Goal: Transaction & Acquisition: Purchase product/service

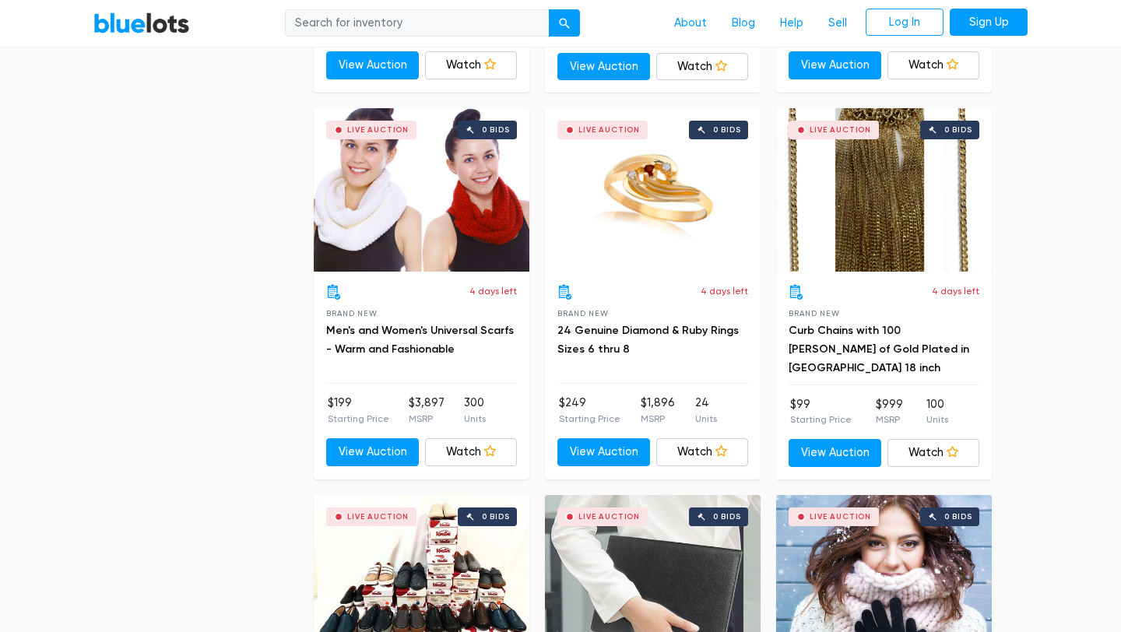
scroll to position [3132, 0]
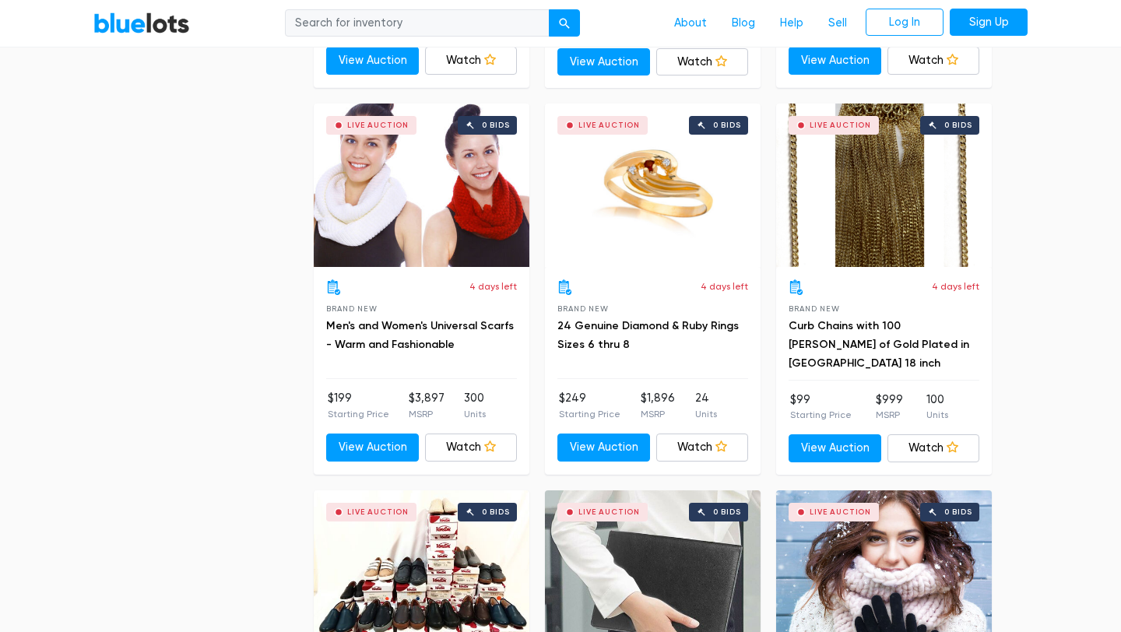
click at [382, 125] on div "Live Auction" at bounding box center [378, 125] width 62 height 8
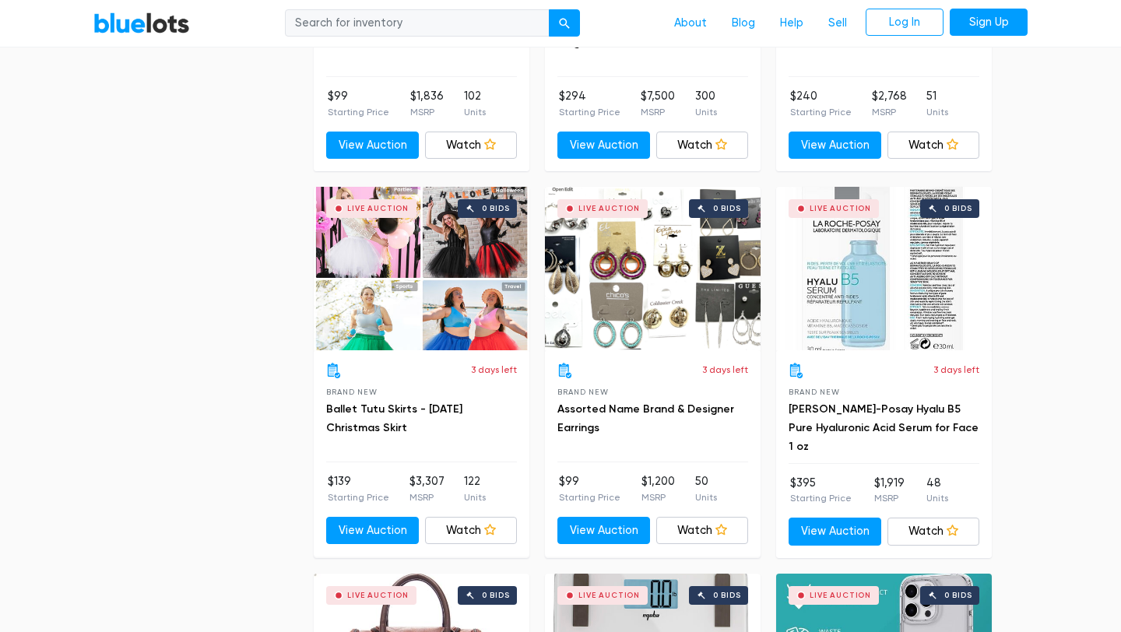
scroll to position [5750, 0]
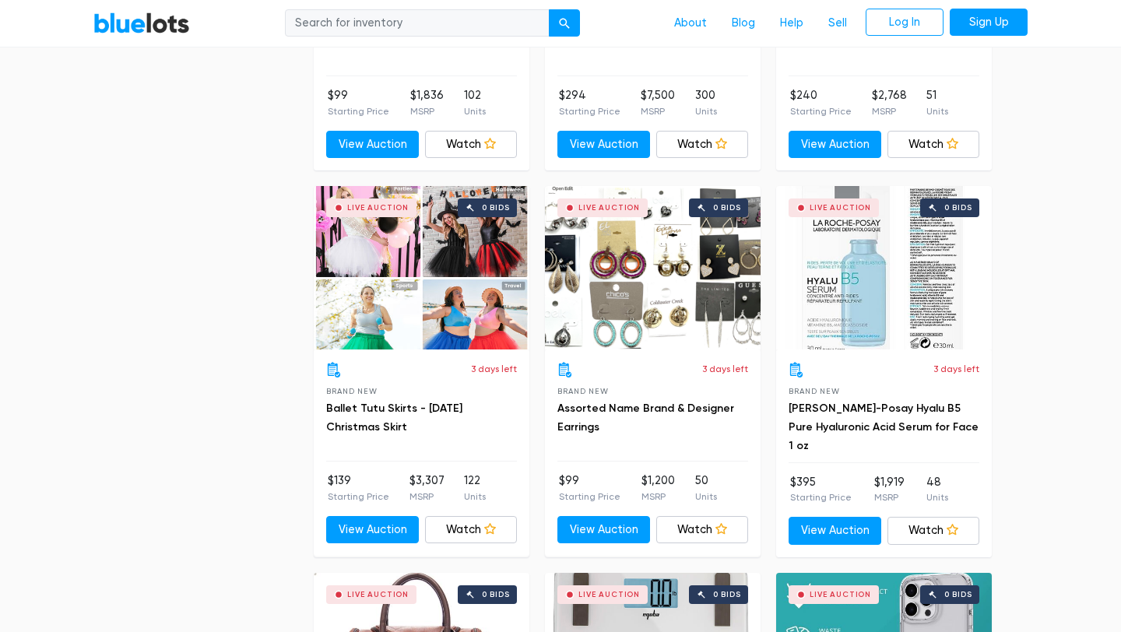
click at [846, 298] on div "Live Auction 0 bids" at bounding box center [884, 268] width 216 height 164
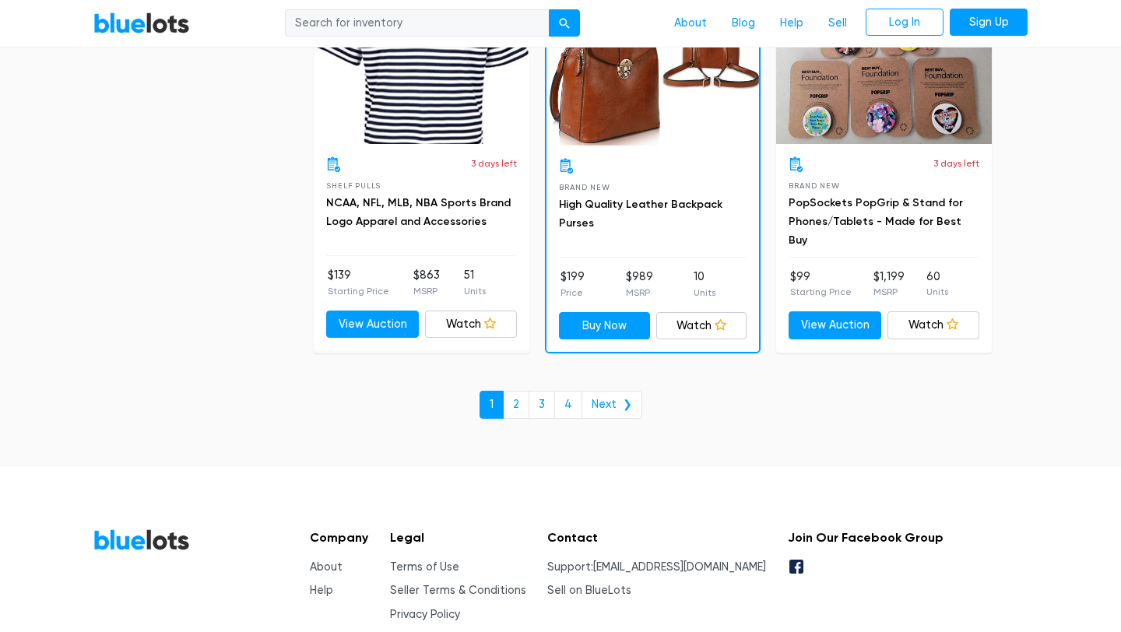
scroll to position [6743, 0]
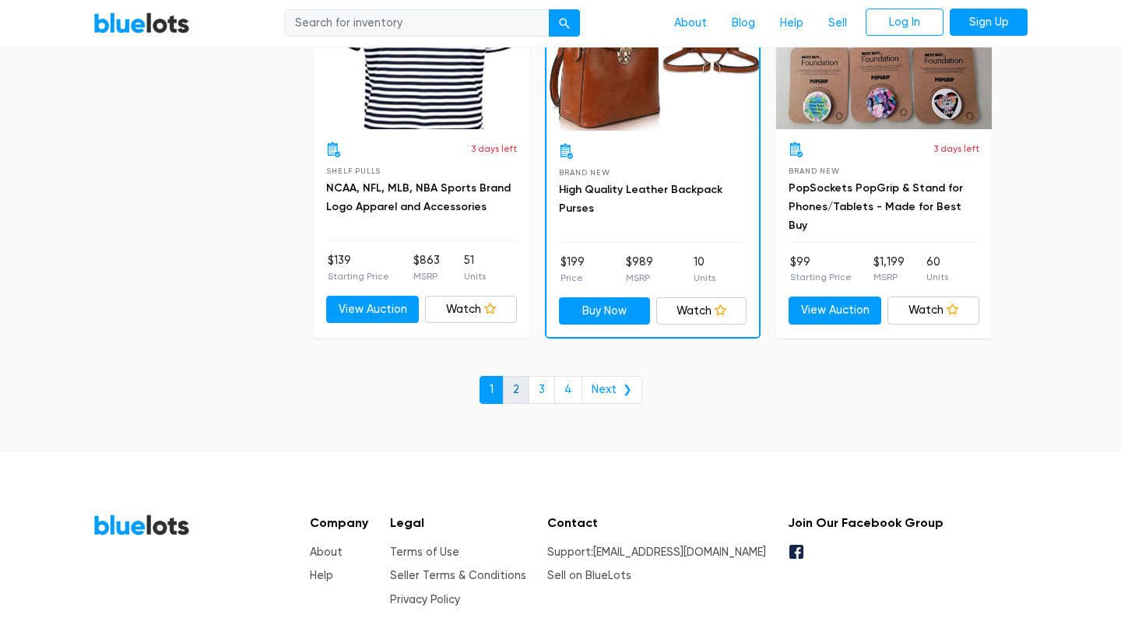
click at [522, 388] on link "2" at bounding box center [516, 390] width 26 height 28
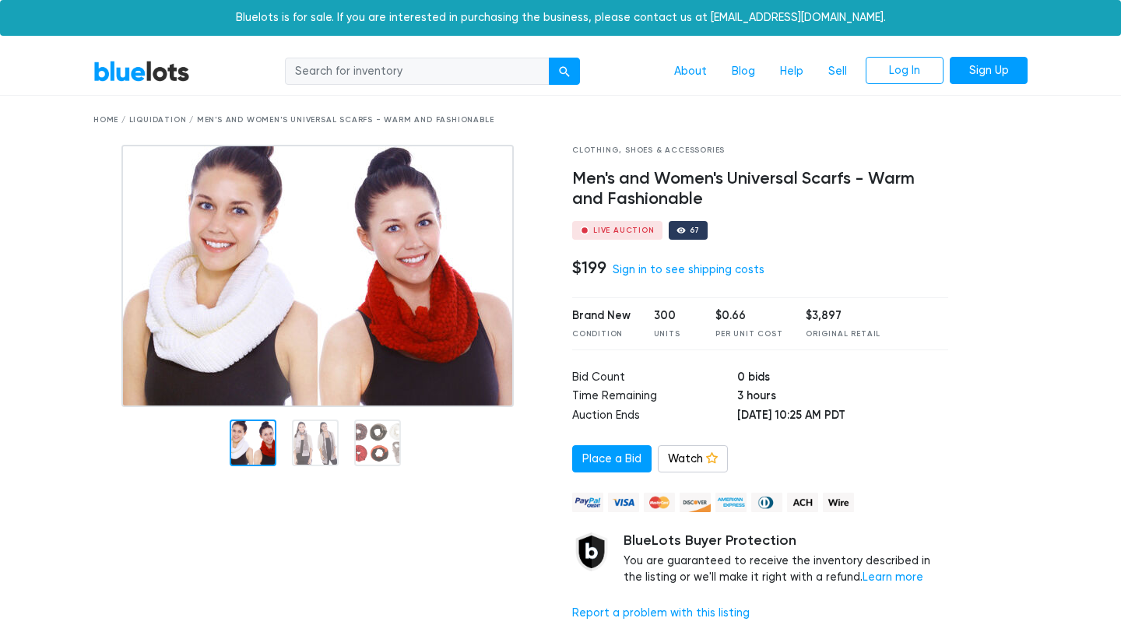
click at [620, 230] on div "Live Auction" at bounding box center [624, 231] width 62 height 8
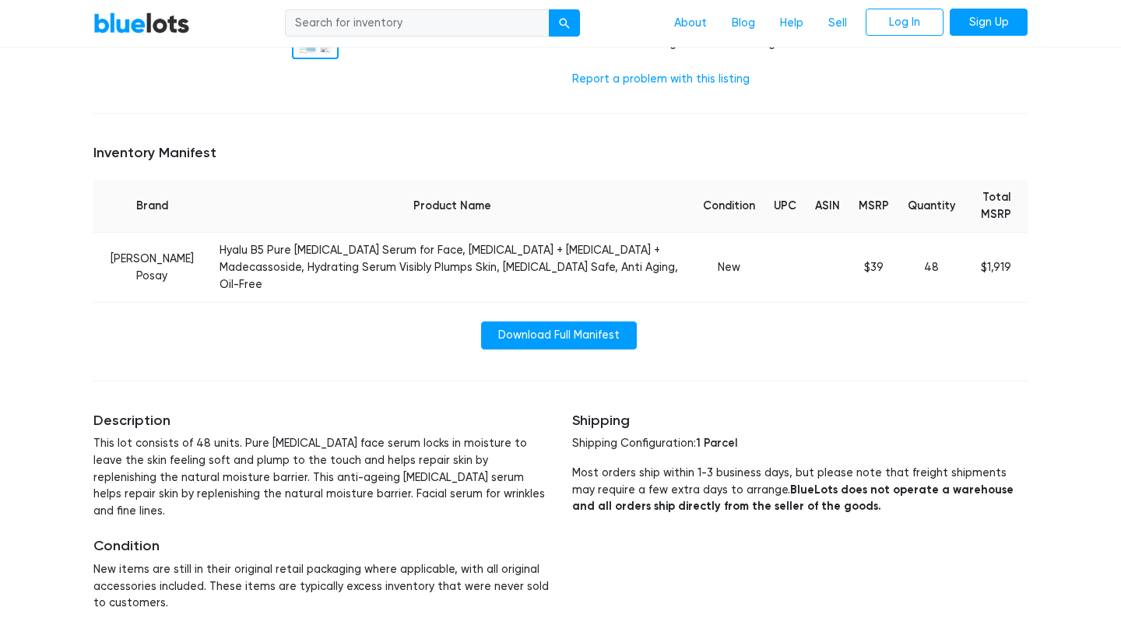
scroll to position [563, 0]
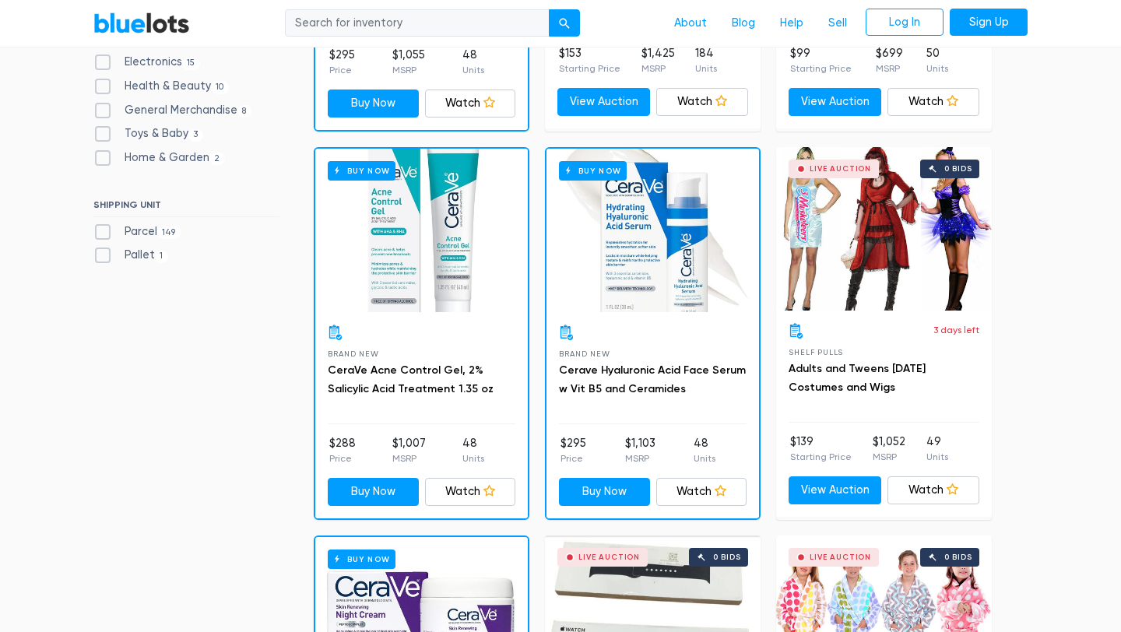
scroll to position [502, 0]
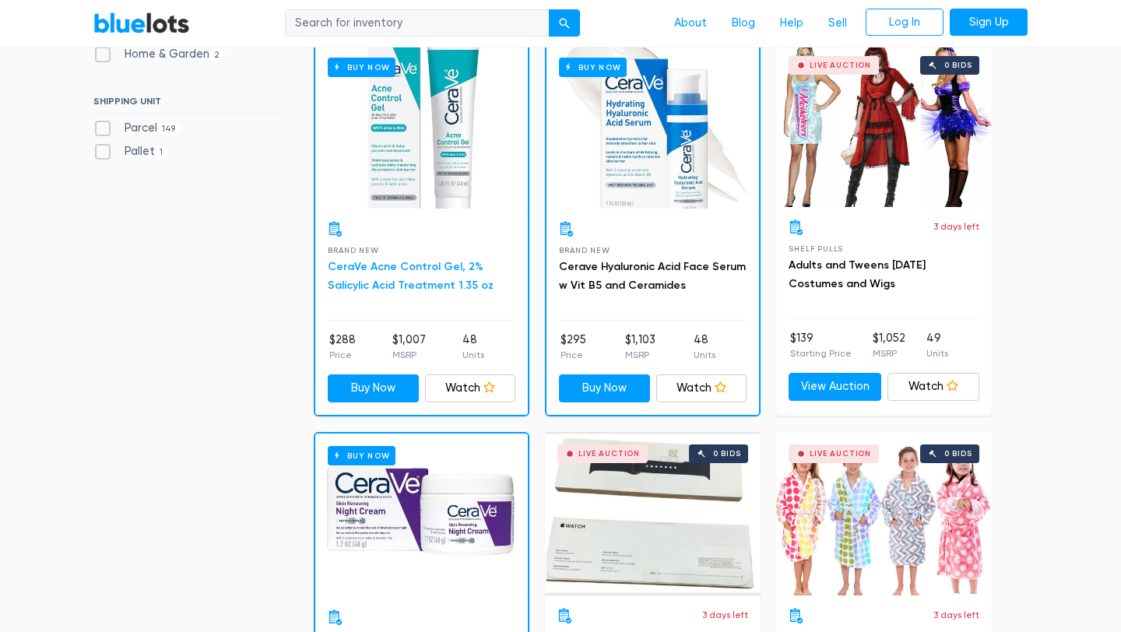
click at [454, 270] on link "CeraVe Acne Control Gel, 2% Salicylic Acid Treatment 1.35 oz" at bounding box center [411, 276] width 166 height 32
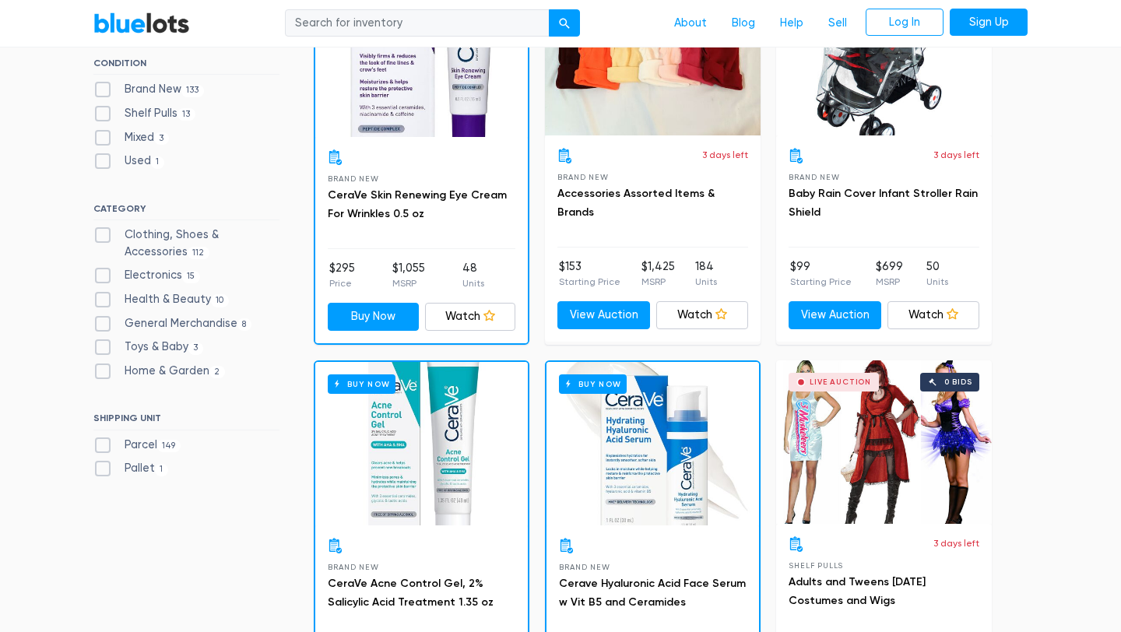
scroll to position [0, 0]
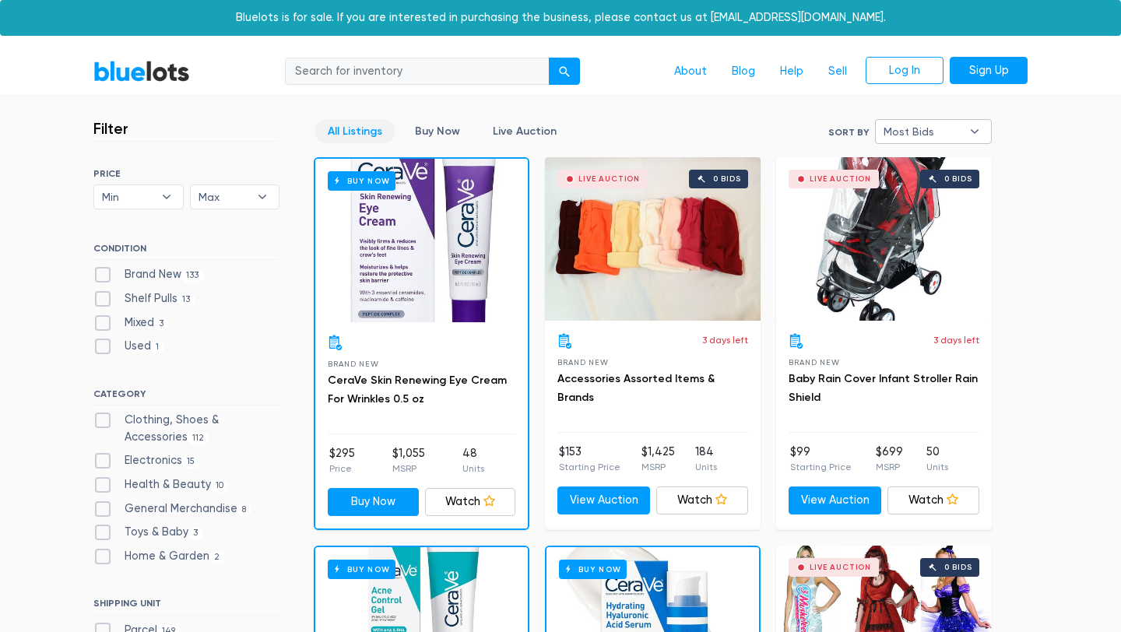
click at [930, 125] on span "Most Bids" at bounding box center [923, 131] width 78 height 23
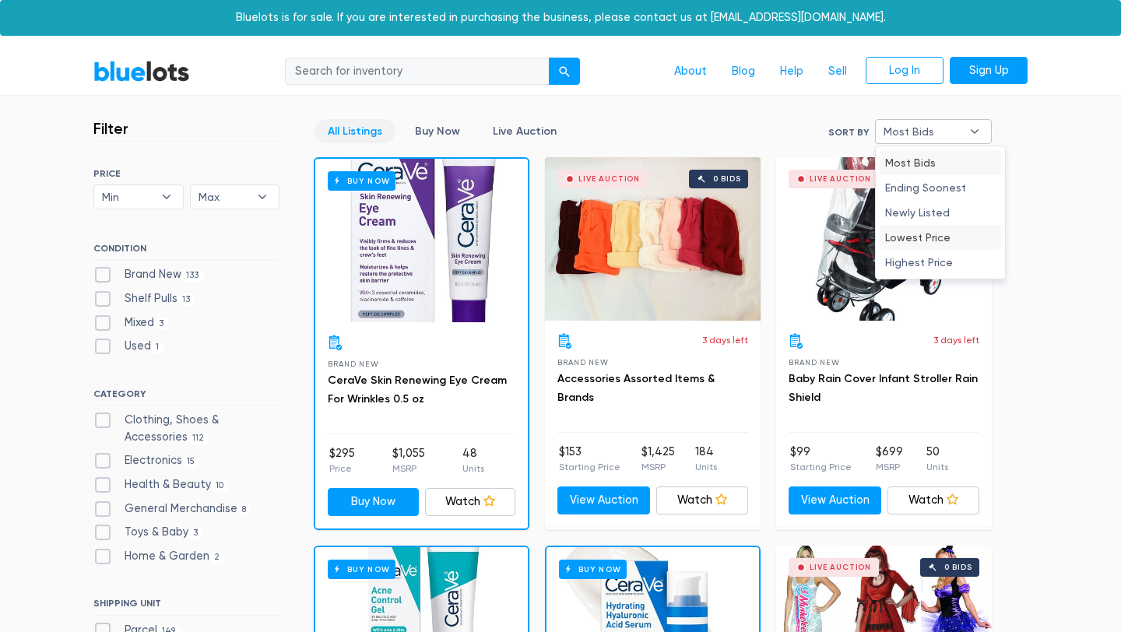
click at [919, 238] on li "Lowest Price" at bounding box center [940, 237] width 121 height 25
select select "lowest_price"
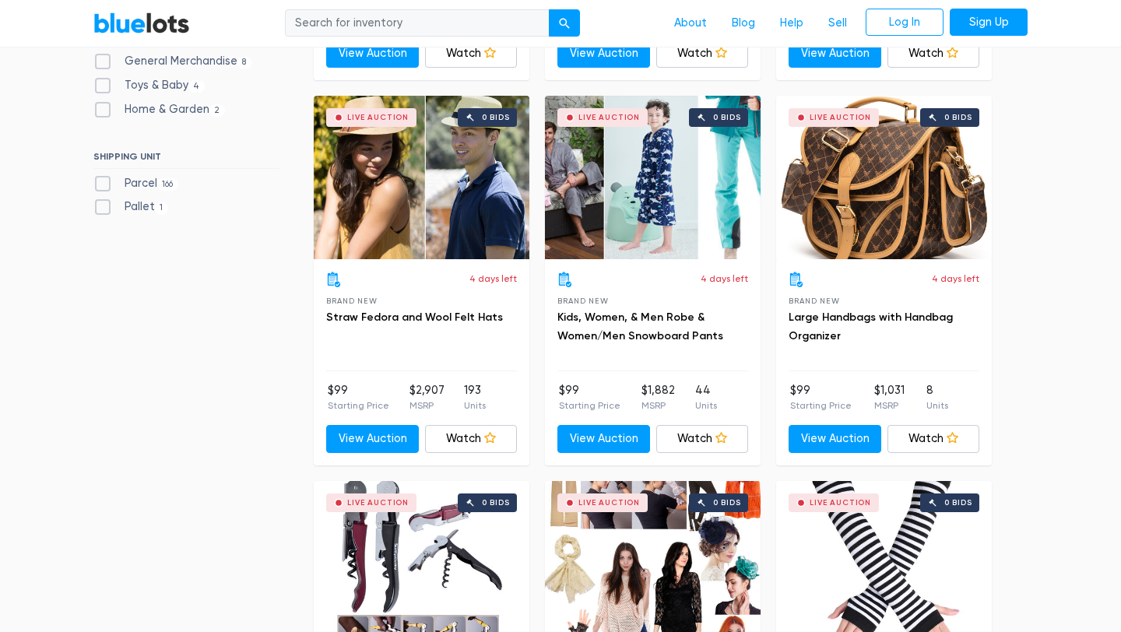
scroll to position [813, 0]
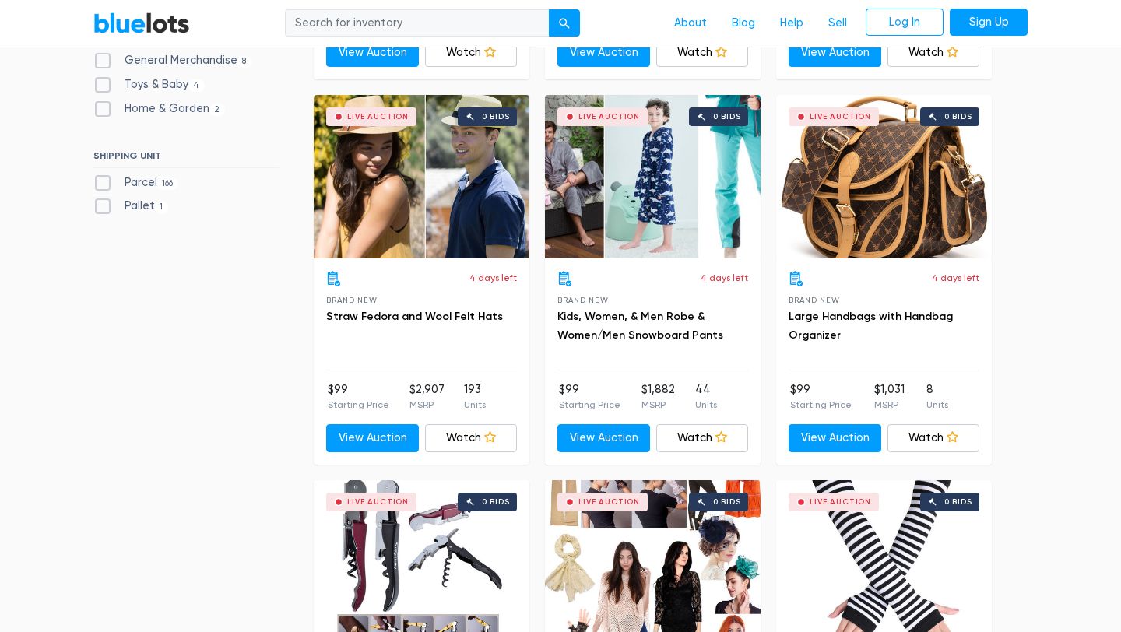
click at [606, 241] on div "Live Auction 0 bids" at bounding box center [653, 177] width 216 height 164
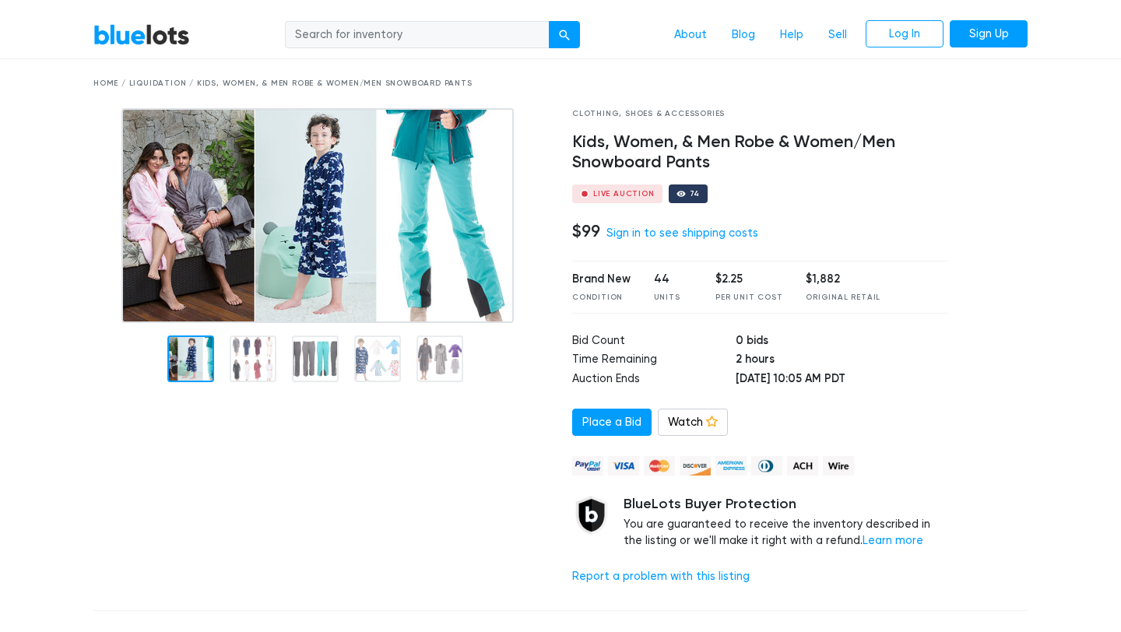
scroll to position [38, 0]
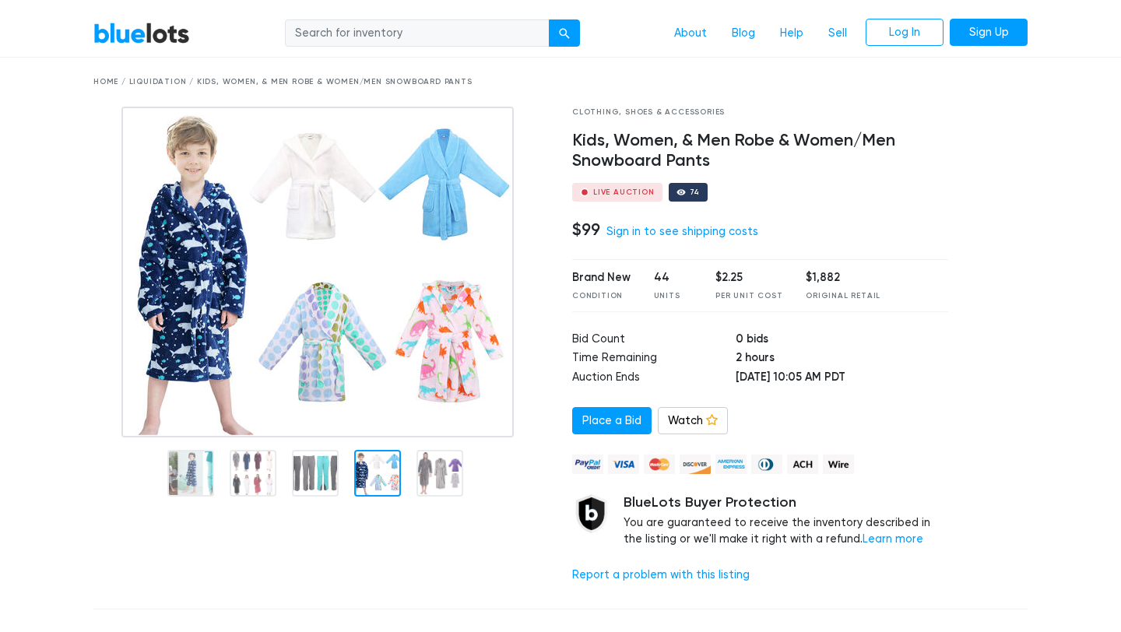
click at [386, 359] on img at bounding box center [317, 272] width 393 height 331
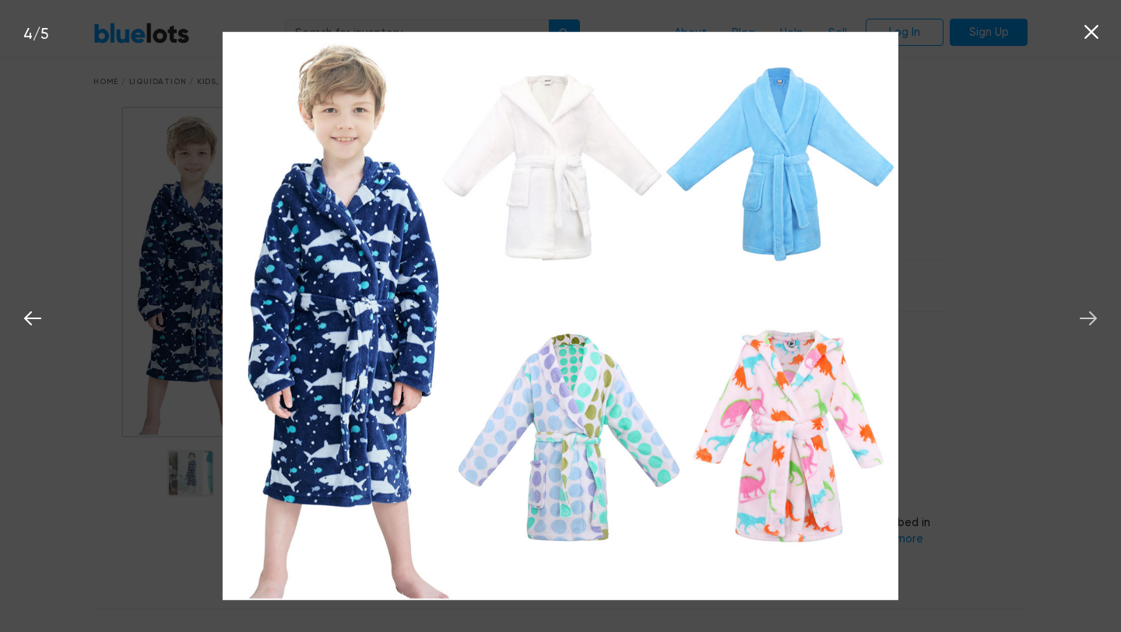
click at [1091, 319] on icon at bounding box center [1088, 319] width 17 height 14
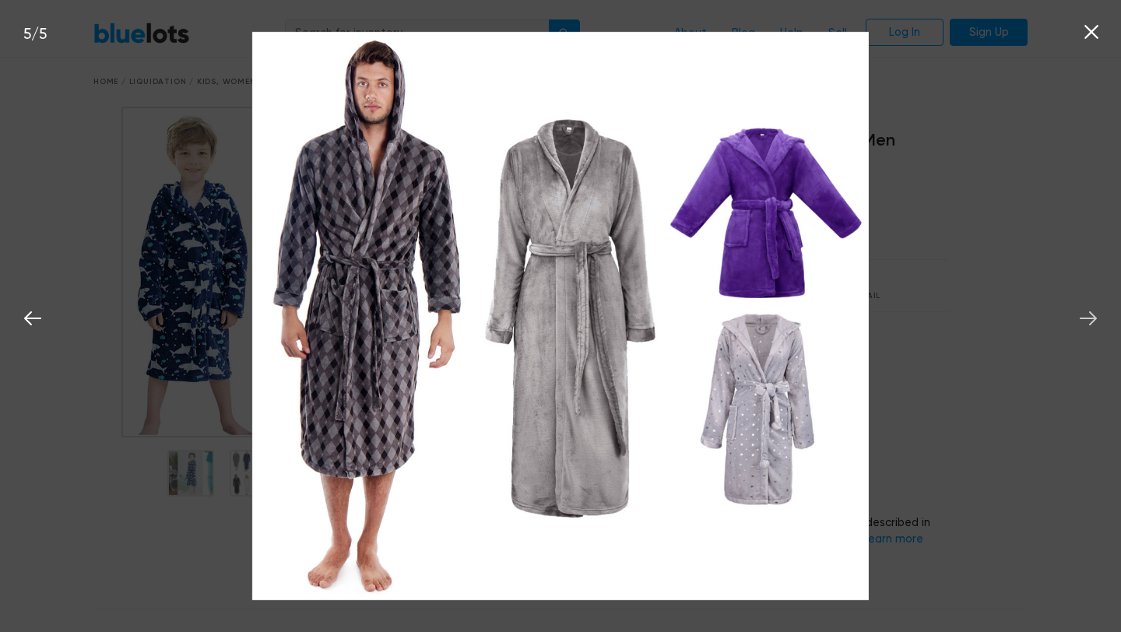
click at [1091, 319] on icon at bounding box center [1088, 319] width 17 height 14
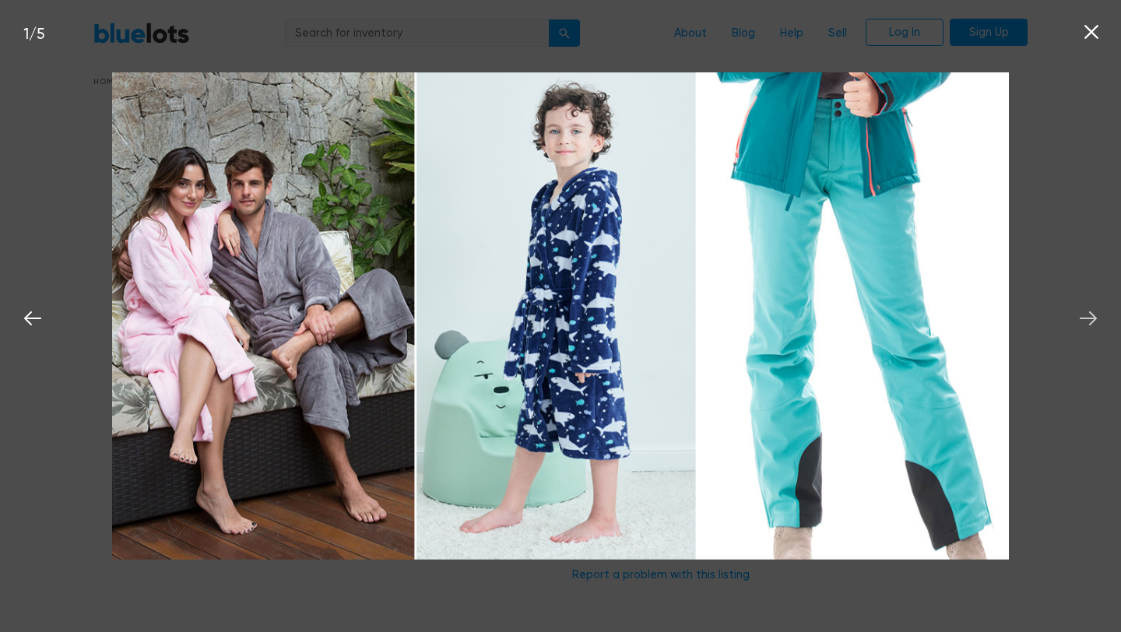
click at [1091, 319] on icon at bounding box center [1088, 319] width 17 height 14
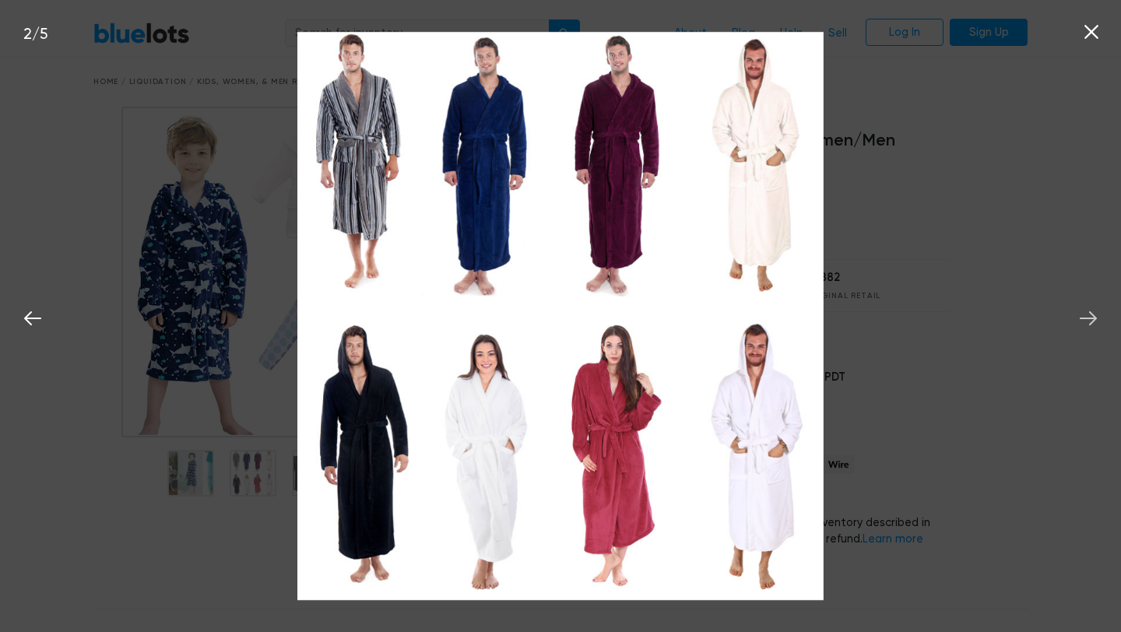
click at [1091, 319] on icon at bounding box center [1088, 319] width 17 height 14
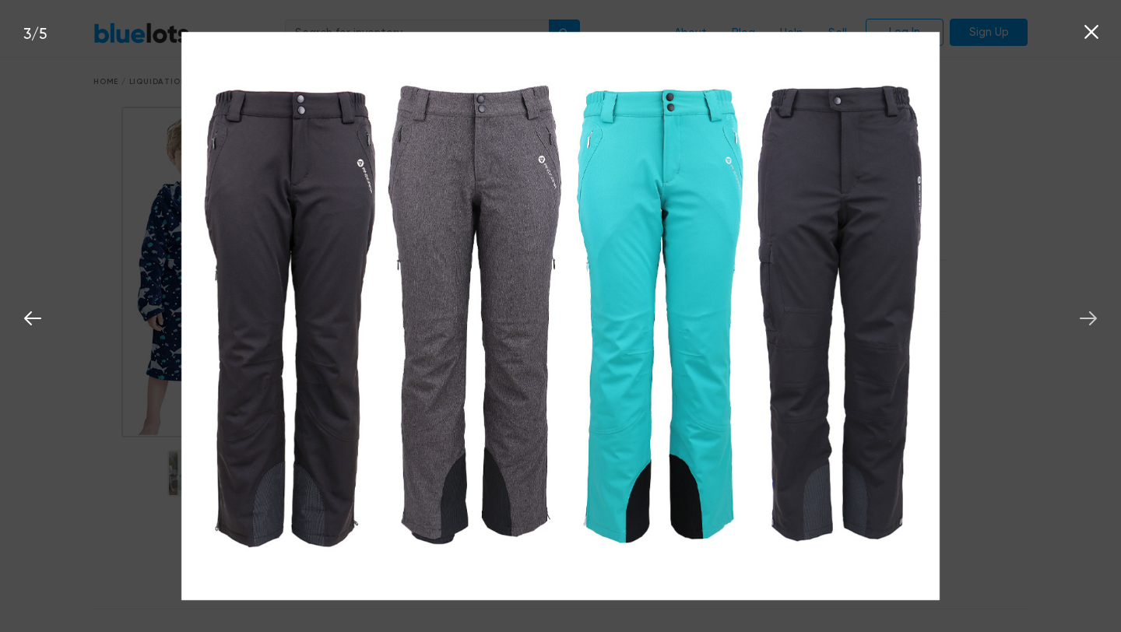
click at [1091, 319] on icon at bounding box center [1088, 319] width 17 height 14
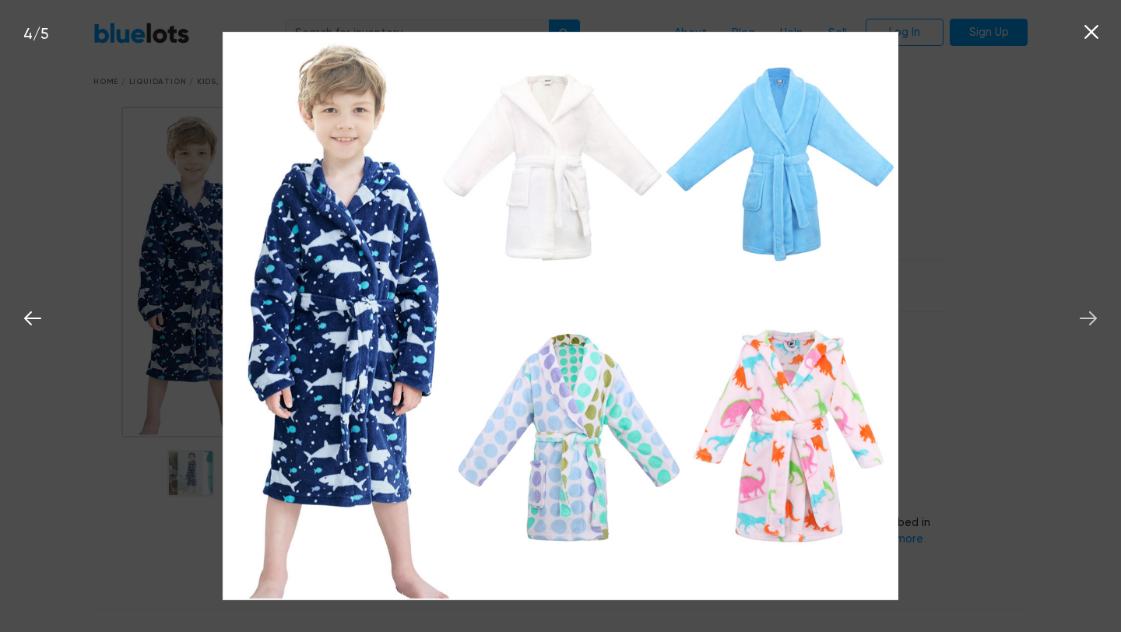
click at [1091, 319] on icon at bounding box center [1088, 319] width 17 height 14
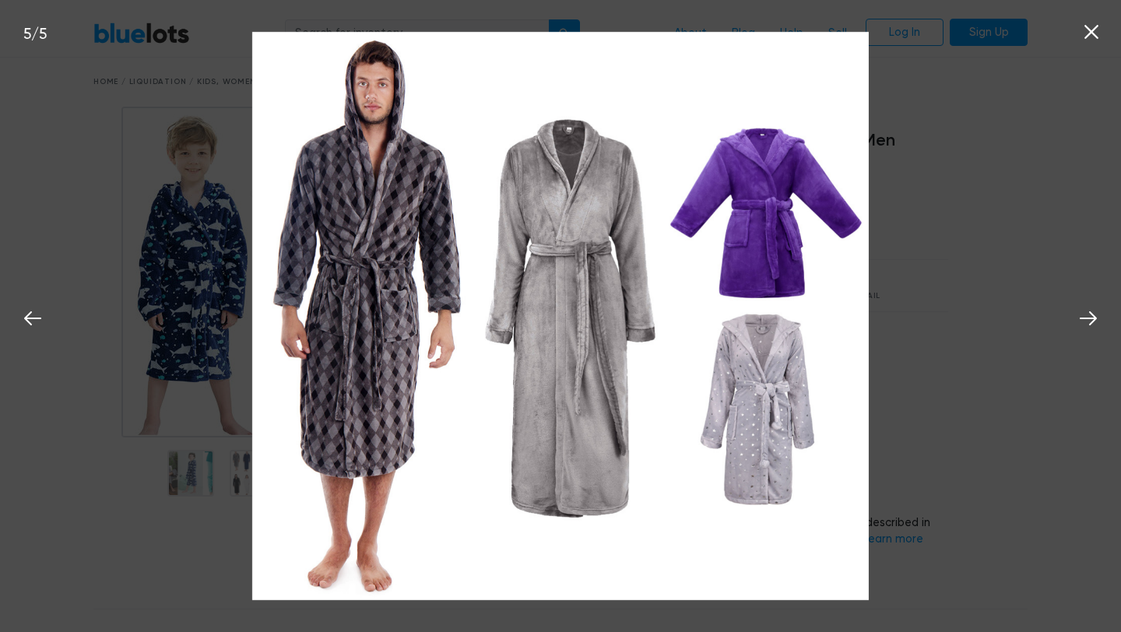
click at [1091, 33] on icon at bounding box center [1092, 32] width 14 height 14
